Goal: Task Accomplishment & Management: Use online tool/utility

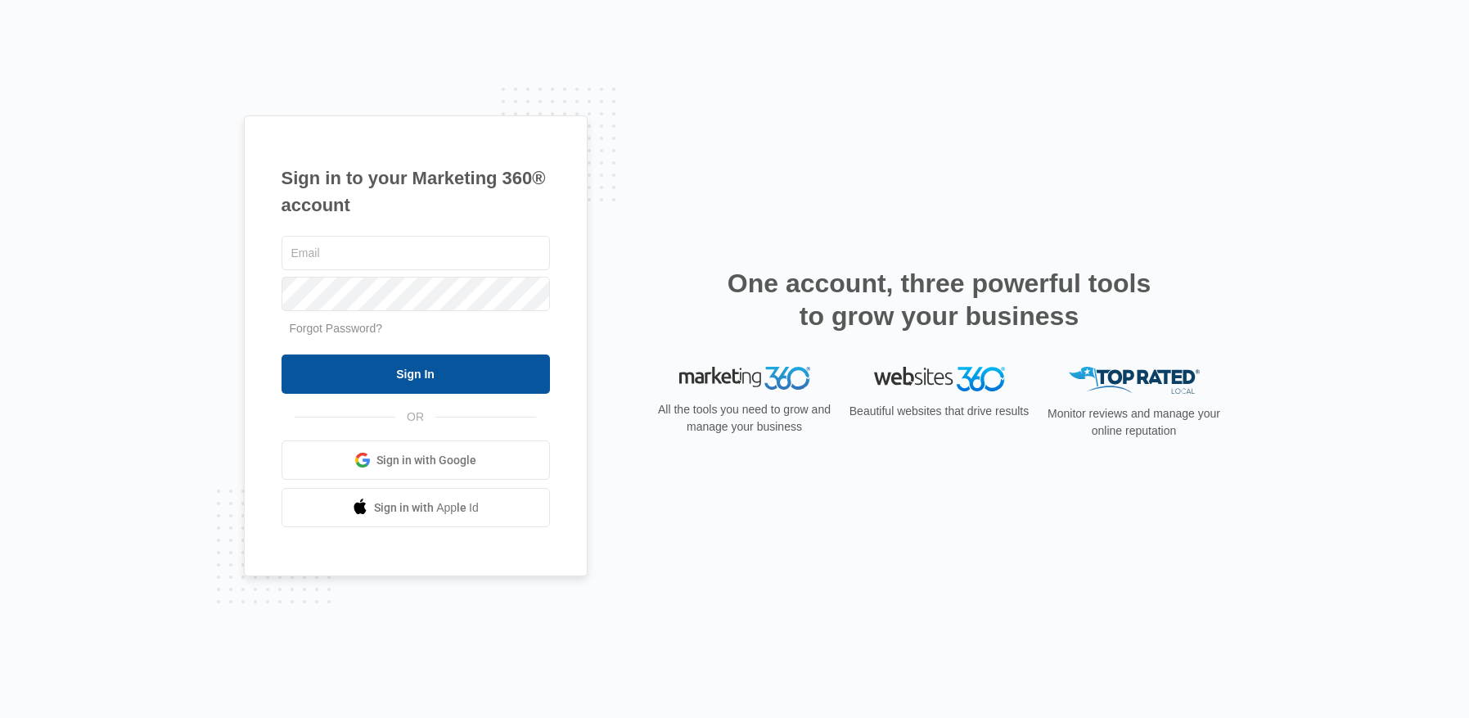
type input "[EMAIL_ADDRESS][DOMAIN_NAME]"
click at [421, 376] on input "Sign In" at bounding box center [416, 373] width 268 height 39
